Goal: Task Accomplishment & Management: Use online tool/utility

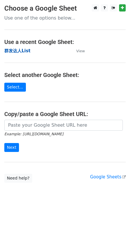
click at [22, 49] on strong "群发达人List" at bounding box center [17, 50] width 26 height 5
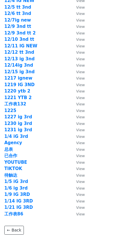
scroll to position [746, 0]
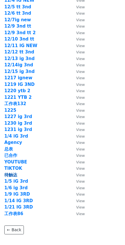
click at [13, 173] on strong "待触达" at bounding box center [10, 174] width 13 height 5
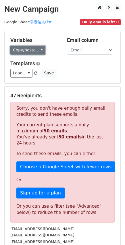
click at [34, 50] on link "Copy/paste..." at bounding box center [27, 50] width 35 height 9
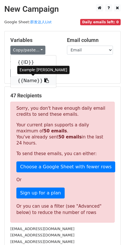
click at [45, 80] on link "{{Name}}" at bounding box center [33, 80] width 45 height 9
